Goal: Book appointment/travel/reservation

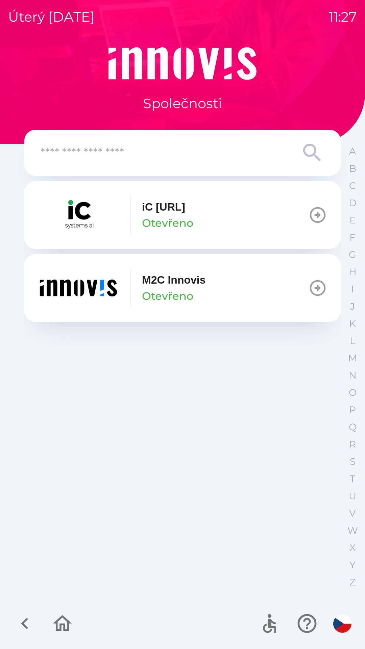
click at [234, 295] on button "M2C Innovis Otevřeno" at bounding box center [182, 288] width 317 height 68
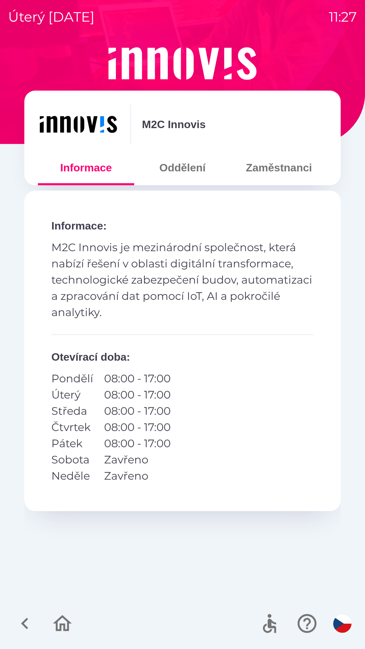
click at [270, 166] on button "Zaměstnanci" at bounding box center [279, 168] width 96 height 24
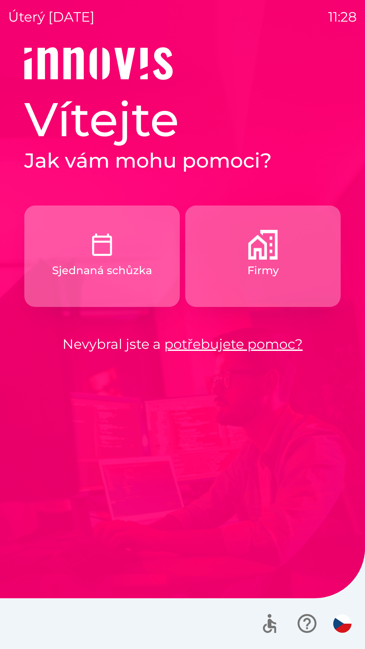
click at [246, 255] on button "Firmy" at bounding box center [263, 256] width 156 height 101
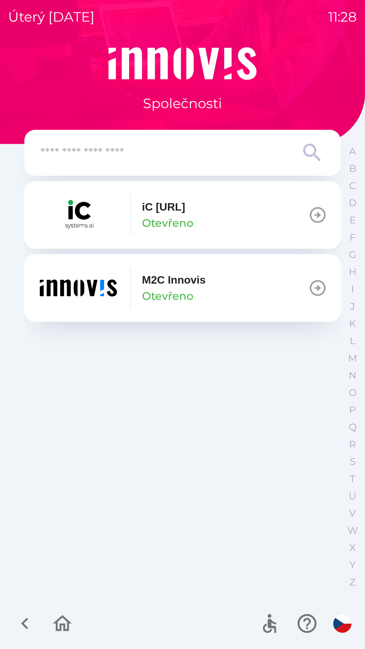
click at [212, 293] on button "M2C Innovis Otevřeno" at bounding box center [182, 288] width 317 height 68
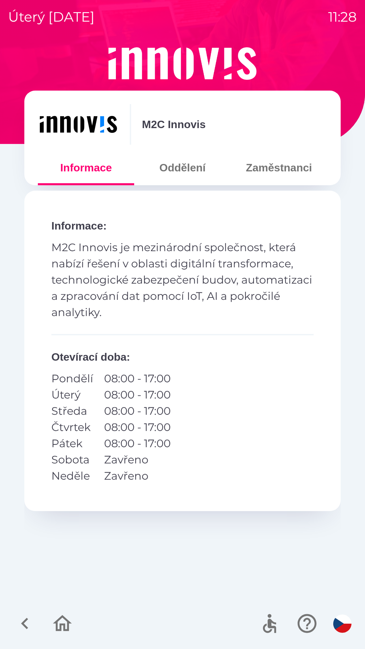
click at [268, 173] on button "Zaměstnanci" at bounding box center [279, 168] width 96 height 24
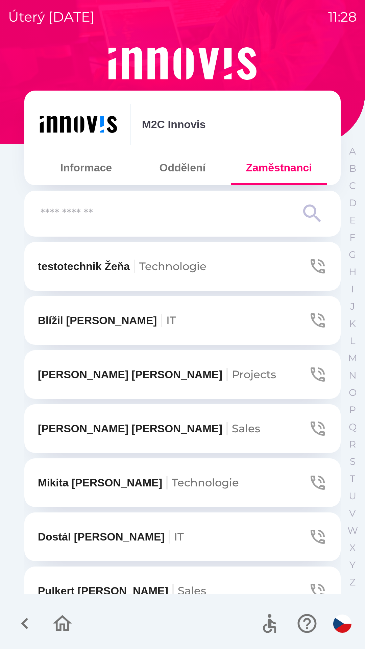
click at [192, 173] on button "Oddělení" at bounding box center [182, 168] width 96 height 24
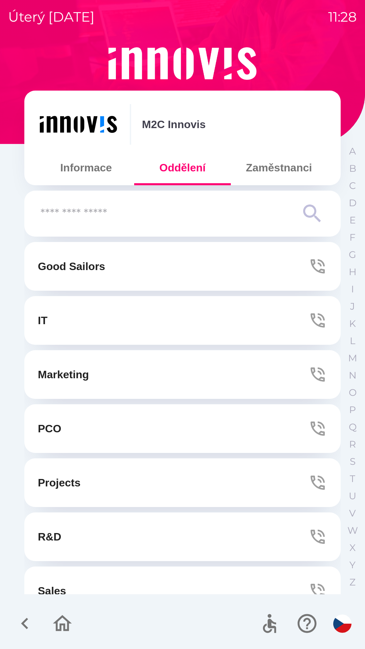
click at [281, 318] on button "IT" at bounding box center [182, 320] width 317 height 49
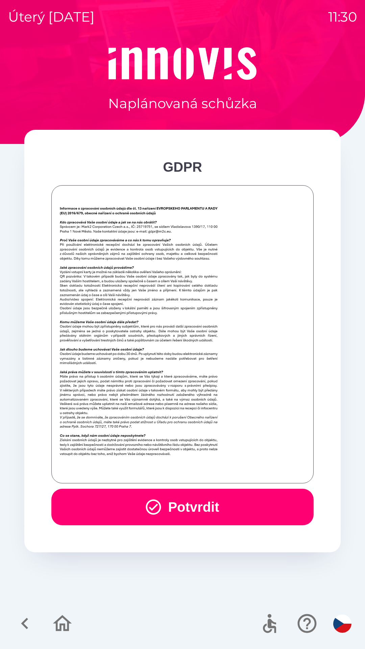
click at [200, 504] on button "Potvrdit" at bounding box center [182, 507] width 262 height 37
